Goal: Transaction & Acquisition: Purchase product/service

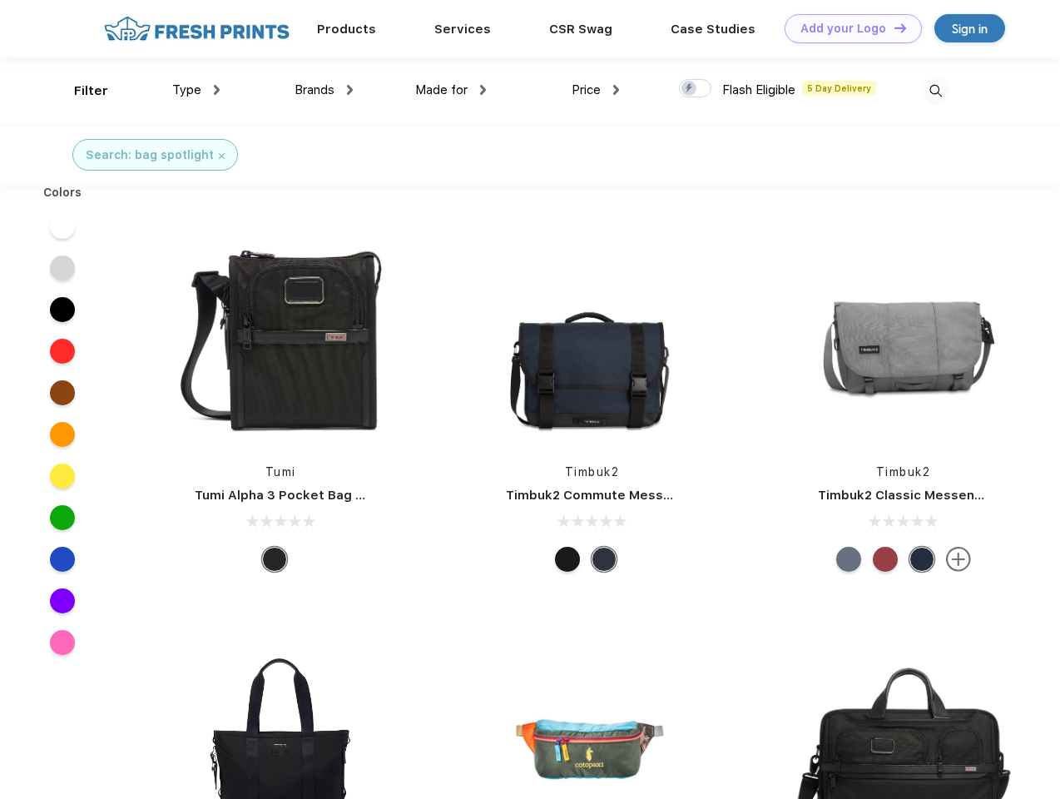
click at [847, 28] on link "Add your Logo Design Tool" at bounding box center [853, 28] width 137 height 29
click at [0, 0] on div "Design Tool" at bounding box center [0, 0] width 0 height 0
click at [893, 27] on link "Add your Logo Design Tool" at bounding box center [853, 28] width 137 height 29
click at [80, 91] on div "Filter" at bounding box center [91, 91] width 34 height 19
click at [196, 90] on span "Type" at bounding box center [186, 89] width 29 height 15
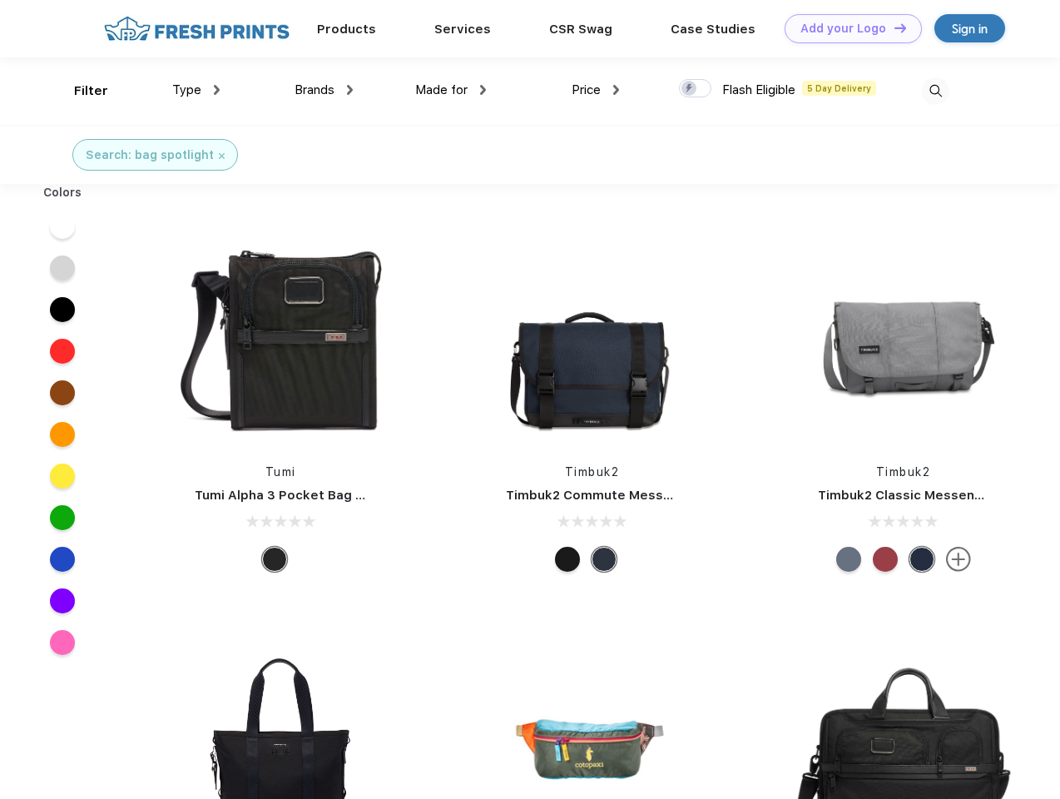
click at [324, 90] on span "Brands" at bounding box center [315, 89] width 40 height 15
click at [451, 90] on span "Made for" at bounding box center [441, 89] width 52 height 15
click at [596, 90] on span "Price" at bounding box center [586, 89] width 29 height 15
click at [696, 89] on div at bounding box center [695, 88] width 32 height 18
click at [690, 89] on input "checkbox" at bounding box center [684, 83] width 11 height 11
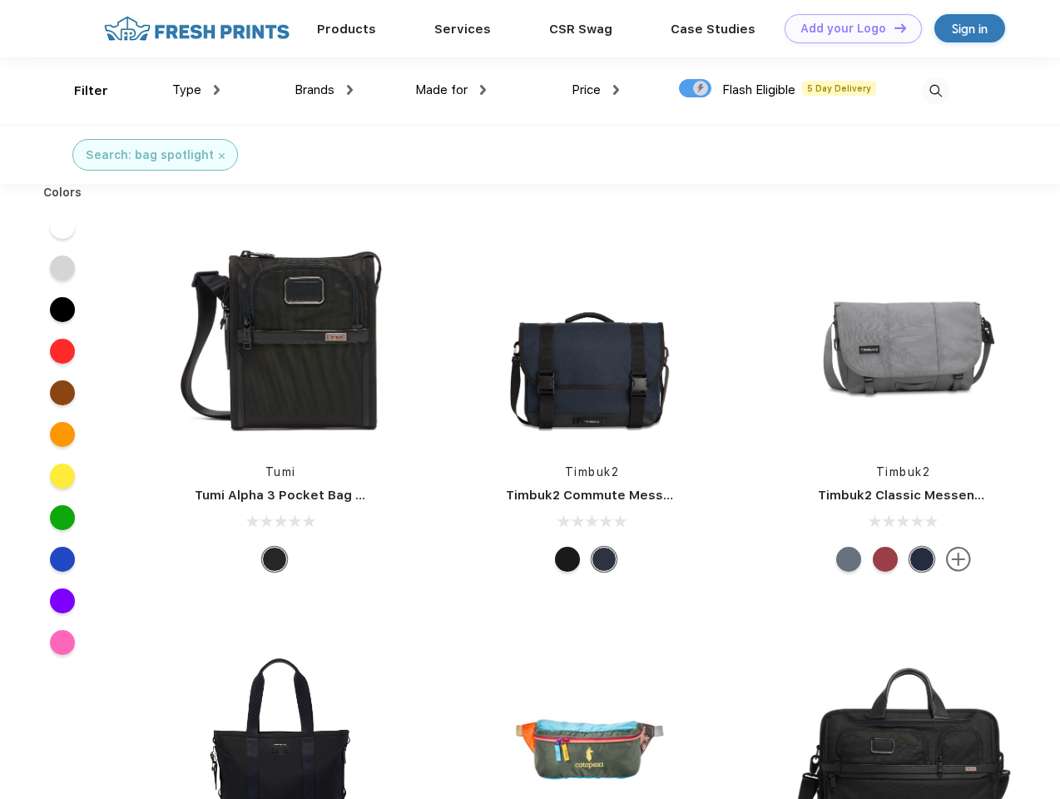
click at [936, 91] on img at bounding box center [935, 90] width 27 height 27
